Goal: Answer question/provide support

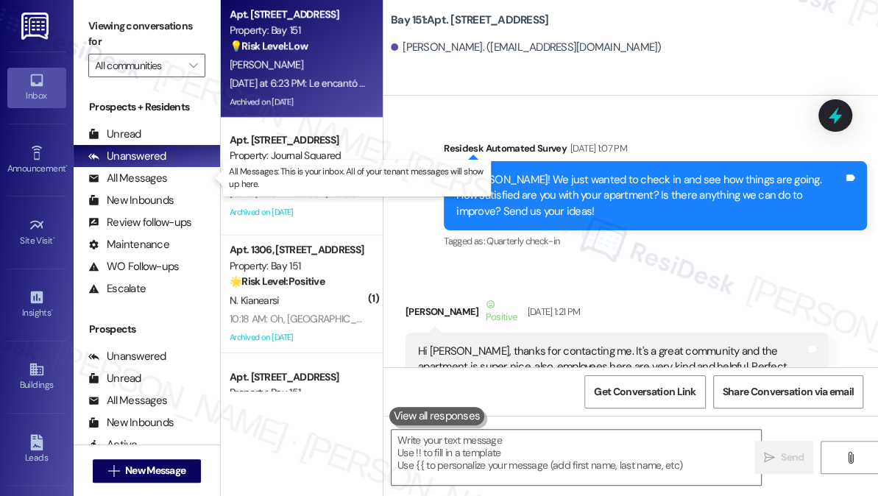
scroll to position [55343, 0]
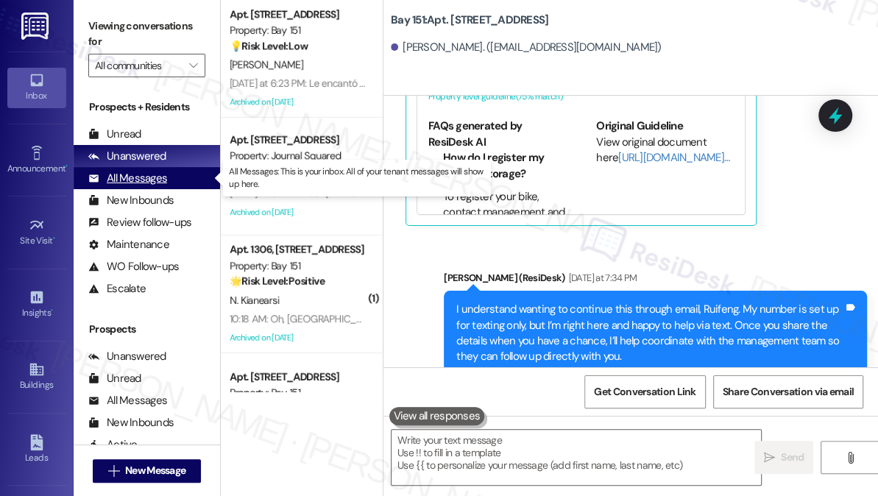
click at [139, 177] on div "All Messages" at bounding box center [127, 178] width 79 height 15
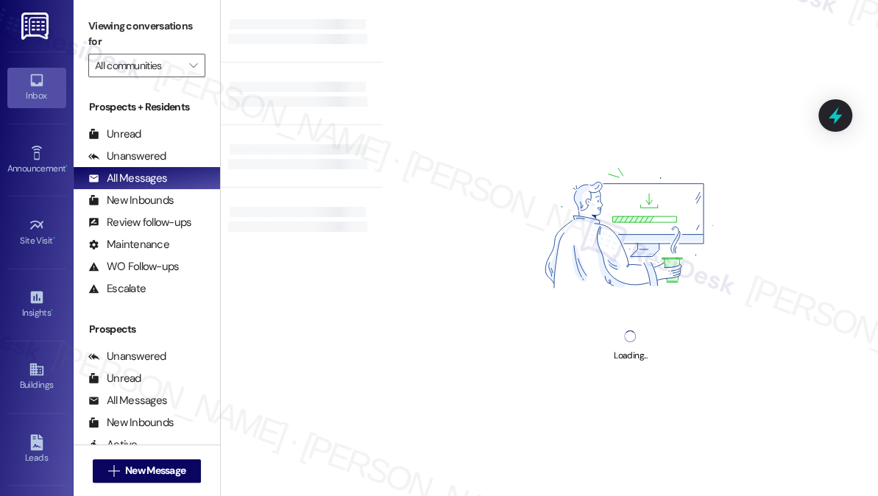
click at [792, 74] on div "Loading..." at bounding box center [630, 248] width 495 height 496
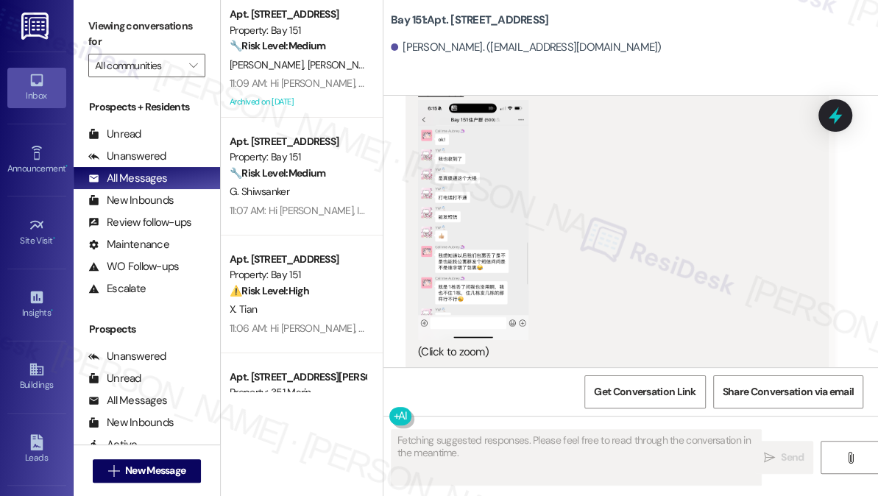
scroll to position [54887, 0]
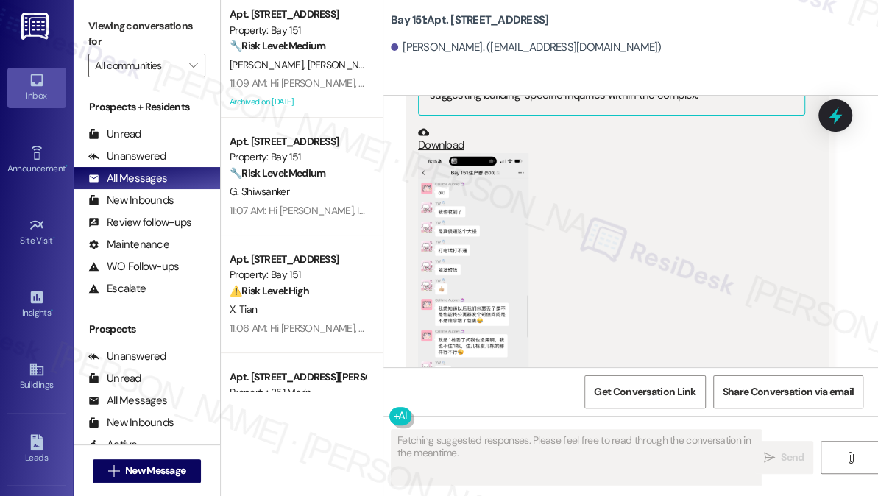
click at [789, 62] on div "[PERSON_NAME]. ([EMAIL_ADDRESS][DOMAIN_NAME])" at bounding box center [634, 47] width 487 height 29
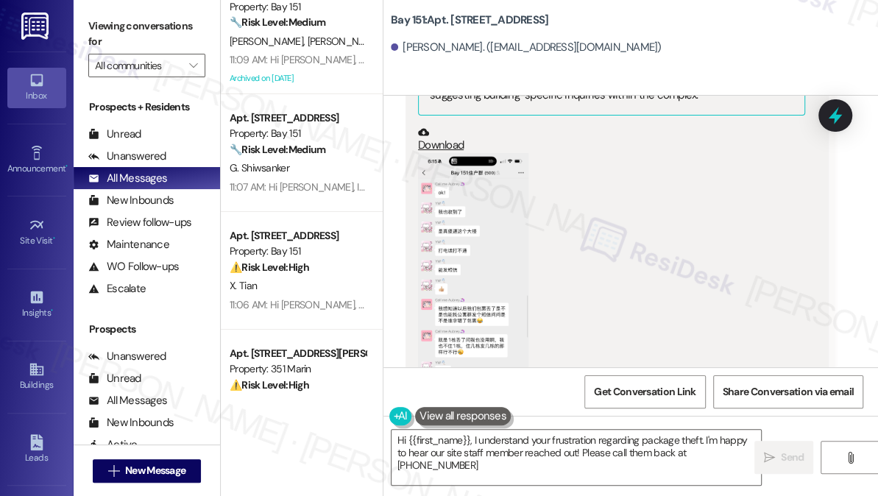
scroll to position [0, 0]
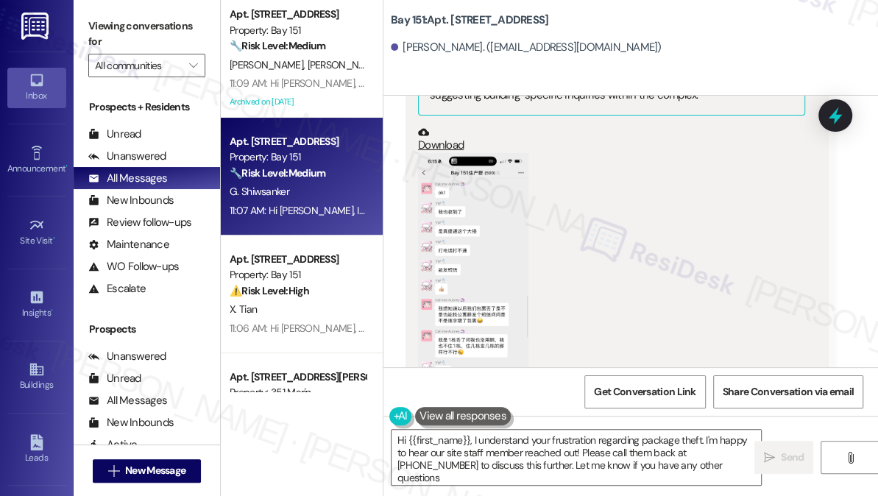
type textarea "Hi {{first_name}}, I understand your frustration regarding package theft. I'm h…"
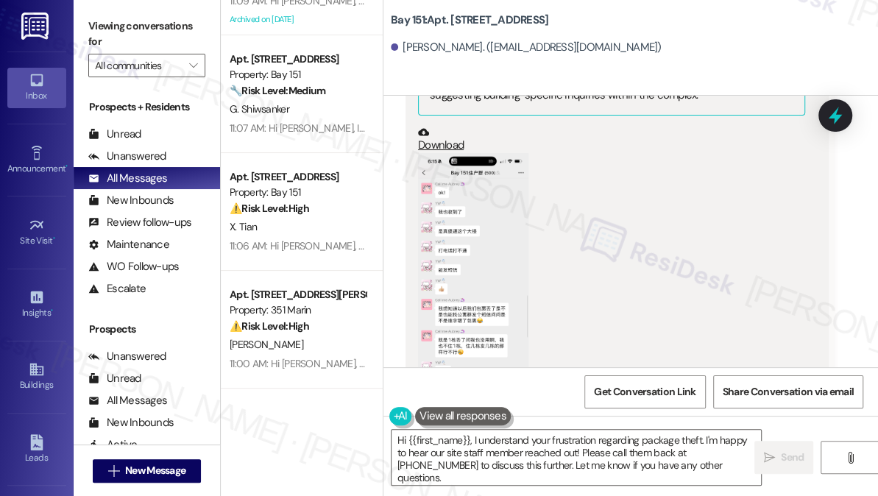
scroll to position [133, 0]
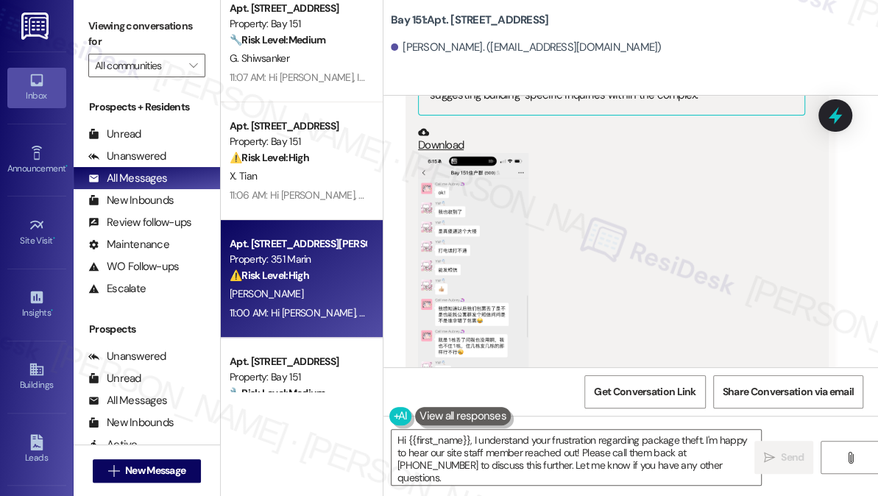
click at [303, 287] on div "[PERSON_NAME]" at bounding box center [297, 294] width 139 height 18
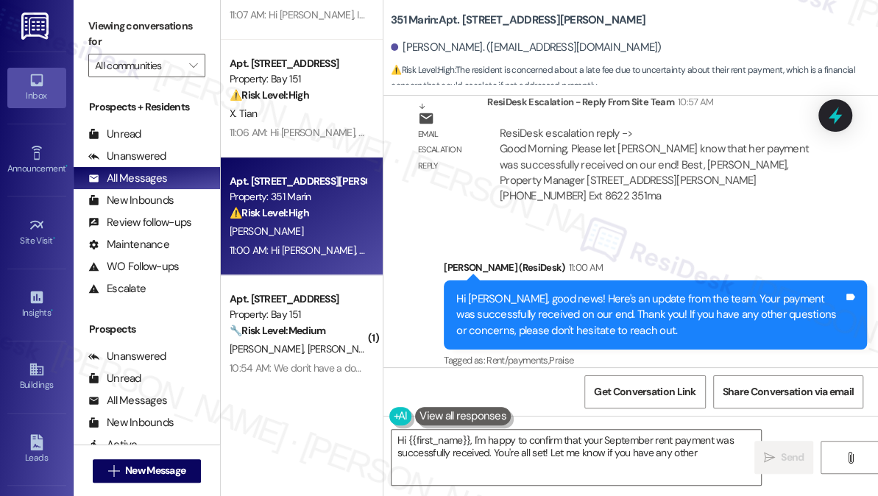
scroll to position [267, 0]
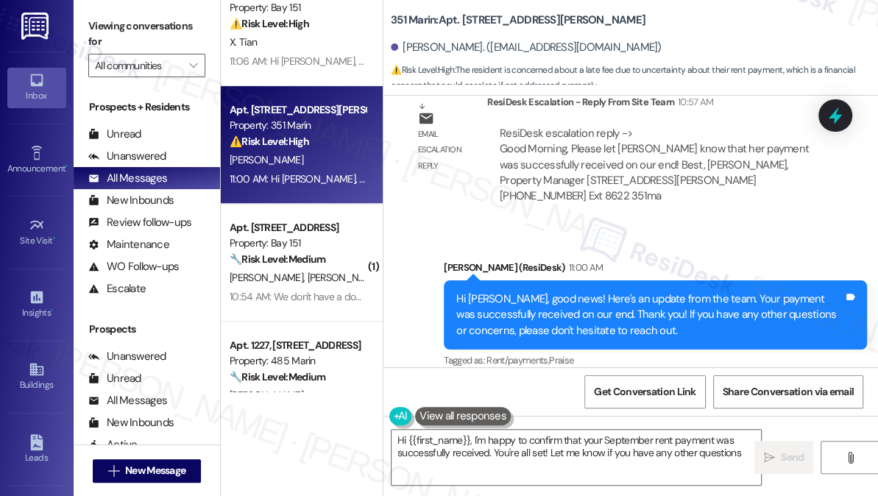
type textarea "Hi {{first_name}}, I'm happy to confirm that your September rent payment was su…"
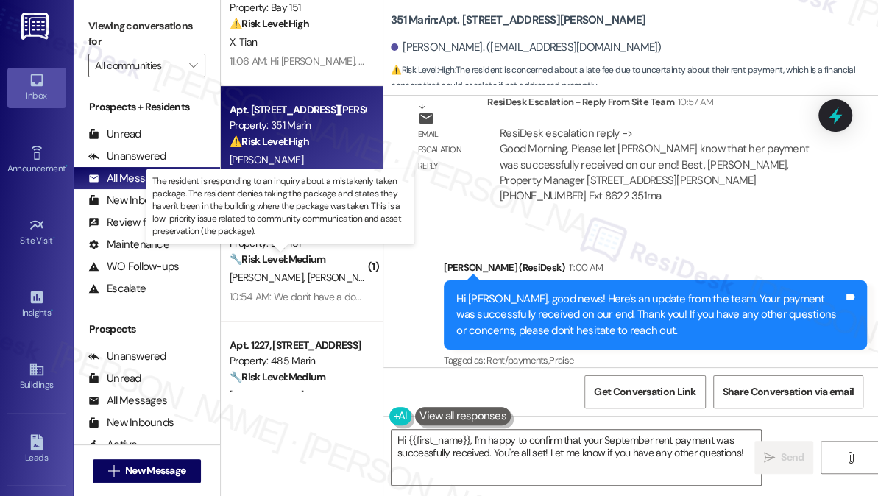
scroll to position [468, 0]
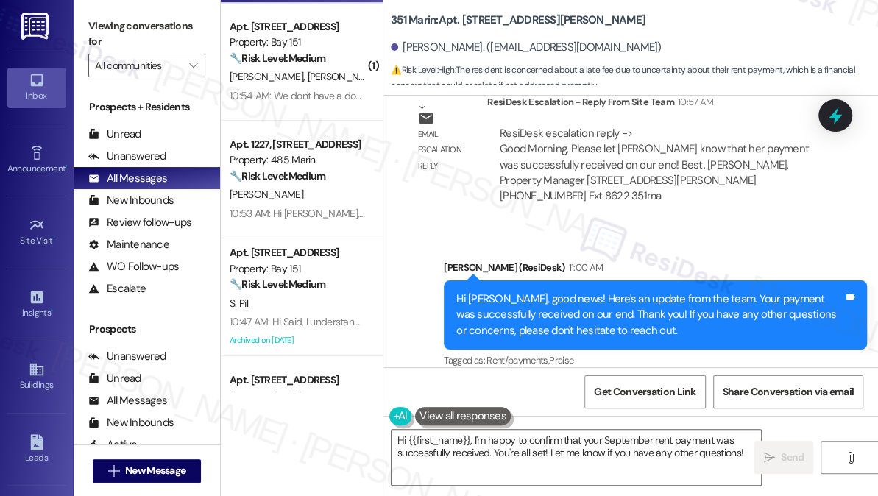
click at [806, 31] on div "351 Marin: Apt. [STREET_ADDRESS][PERSON_NAME] [PERSON_NAME]. ([EMAIL_ADDRESS][D…" at bounding box center [634, 44] width 487 height 81
drag, startPoint x: 808, startPoint y: 34, endPoint x: 725, endPoint y: 8, distance: 87.0
click at [808, 34] on div "[PERSON_NAME]. ([EMAIL_ADDRESS][DOMAIN_NAME])" at bounding box center [634, 47] width 487 height 29
click at [655, 397] on span "Get Conversation Link" at bounding box center [645, 391] width 102 height 15
